Goal: Entertainment & Leisure: Consume media (video, audio)

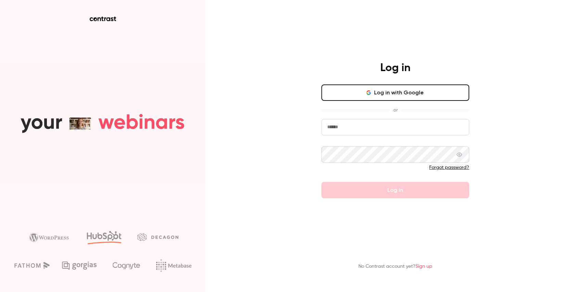
click at [332, 124] on input "email" at bounding box center [395, 127] width 148 height 16
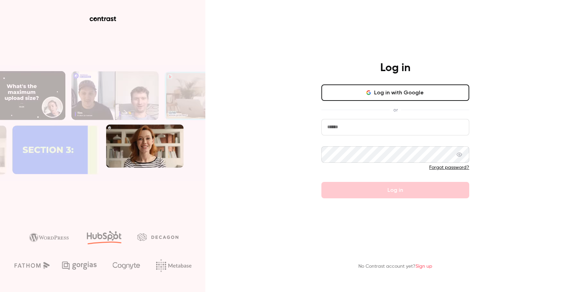
type input "**********"
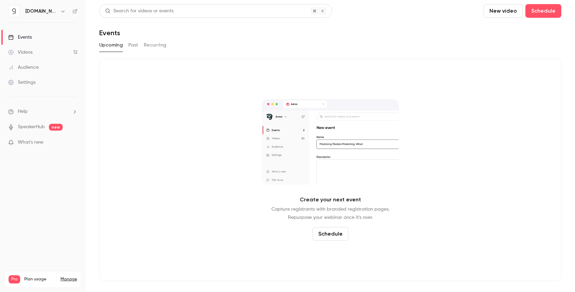
click at [31, 49] on div "Videos" at bounding box center [20, 52] width 24 height 7
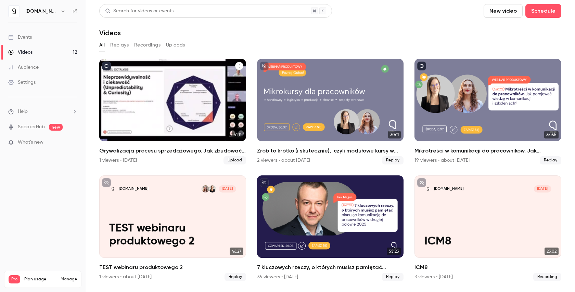
click at [203, 128] on div "Grywalizacja procesu sprzedażowego. Jak zbudować angażującą grę  i motywować pr…" at bounding box center [172, 100] width 147 height 82
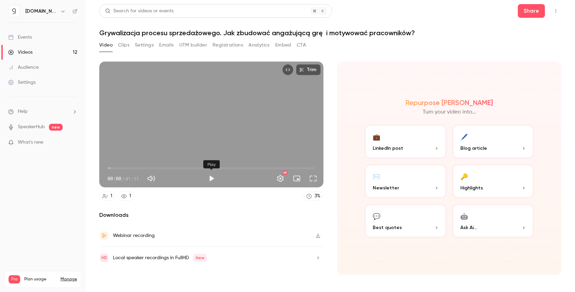
click at [210, 180] on button "Play" at bounding box center [212, 179] width 14 height 14
click at [115, 167] on span "00:01" at bounding box center [211, 168] width 208 height 11
click at [129, 168] on span "01:33" at bounding box center [211, 168] width 208 height 11
click at [140, 168] on span "04:12" at bounding box center [211, 168] width 208 height 11
click at [158, 169] on span "06:32" at bounding box center [211, 168] width 208 height 11
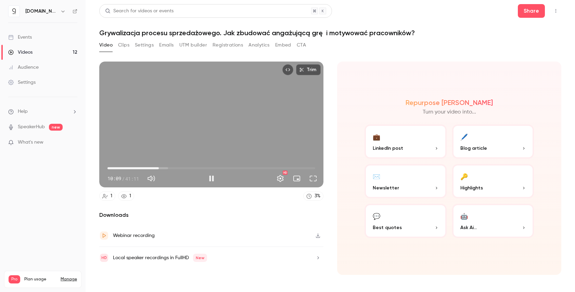
click at [178, 167] on span "10:09" at bounding box center [211, 168] width 208 height 11
click at [188, 167] on span "13:56" at bounding box center [211, 168] width 208 height 11
click at [194, 168] on span "16:00" at bounding box center [211, 168] width 208 height 11
click at [202, 168] on span "17:11" at bounding box center [211, 168] width 208 height 11
click at [209, 168] on span "18:44" at bounding box center [211, 168] width 208 height 11
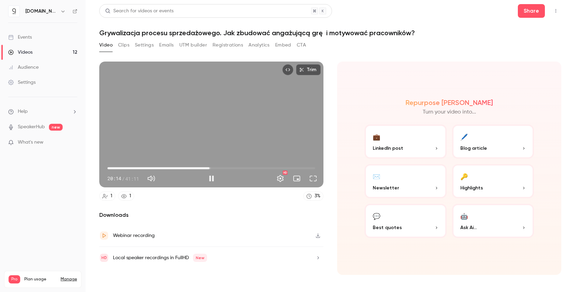
click at [228, 167] on span "20:14" at bounding box center [211, 168] width 208 height 11
click at [246, 168] on span "23:52" at bounding box center [211, 168] width 208 height 11
click at [257, 168] on span "29:35" at bounding box center [211, 168] width 208 height 11
click at [269, 169] on span "29:38" at bounding box center [211, 168] width 208 height 11
click at [283, 167] on span "34:49" at bounding box center [211, 168] width 208 height 11
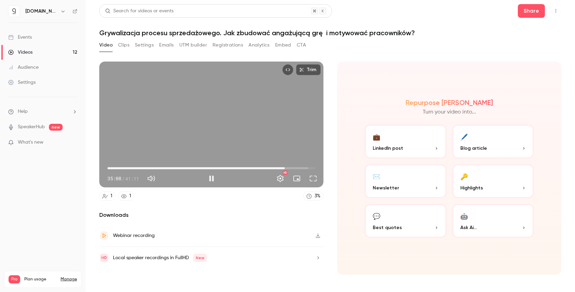
click at [296, 167] on span "35:08" at bounding box center [211, 168] width 208 height 11
click at [309, 168] on span "37:36" at bounding box center [211, 168] width 208 height 11
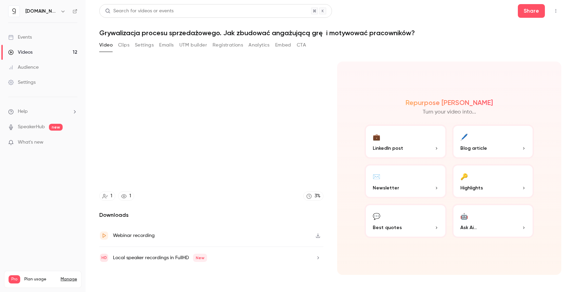
type input "******"
click at [37, 55] on link "Videos 12" at bounding box center [43, 52] width 86 height 15
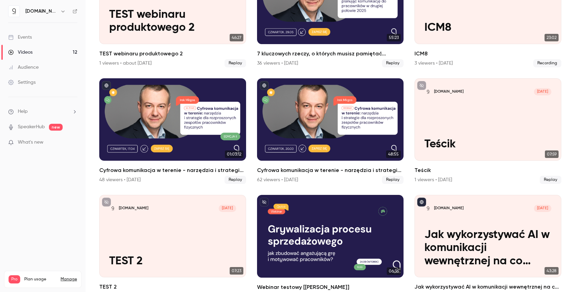
scroll to position [213, 0]
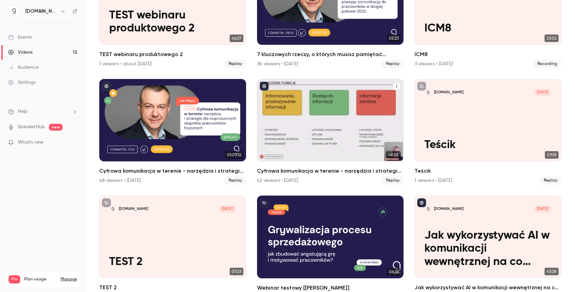
click at [296, 170] on h2 "Cyfrowa komunikacja w terenie - narzędzia i strategie dla rozproszonych zespołó…" at bounding box center [330, 171] width 147 height 8
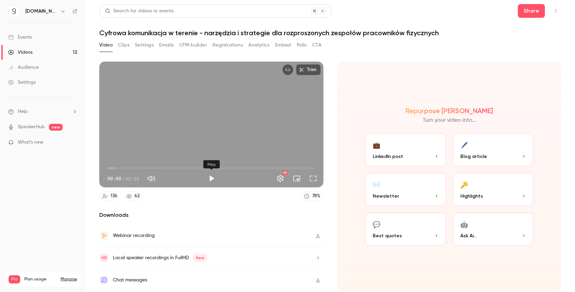
click at [211, 180] on button "Play" at bounding box center [212, 179] width 14 height 14
click at [116, 167] on span "02:05" at bounding box center [211, 168] width 208 height 11
click at [134, 167] on span "02:05" at bounding box center [211, 168] width 208 height 11
drag, startPoint x: 123, startPoint y: 167, endPoint x: 102, endPoint y: 164, distance: 21.4
click at [102, 164] on div "02:25 06:22 / 48:55 HD" at bounding box center [211, 173] width 224 height 29
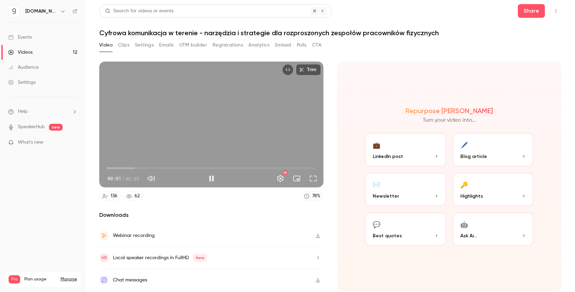
type input "*"
click at [186, 121] on div "Trim 00:01 00:01 / 48:55 HD" at bounding box center [211, 125] width 224 height 126
